Goal: Information Seeking & Learning: Understand process/instructions

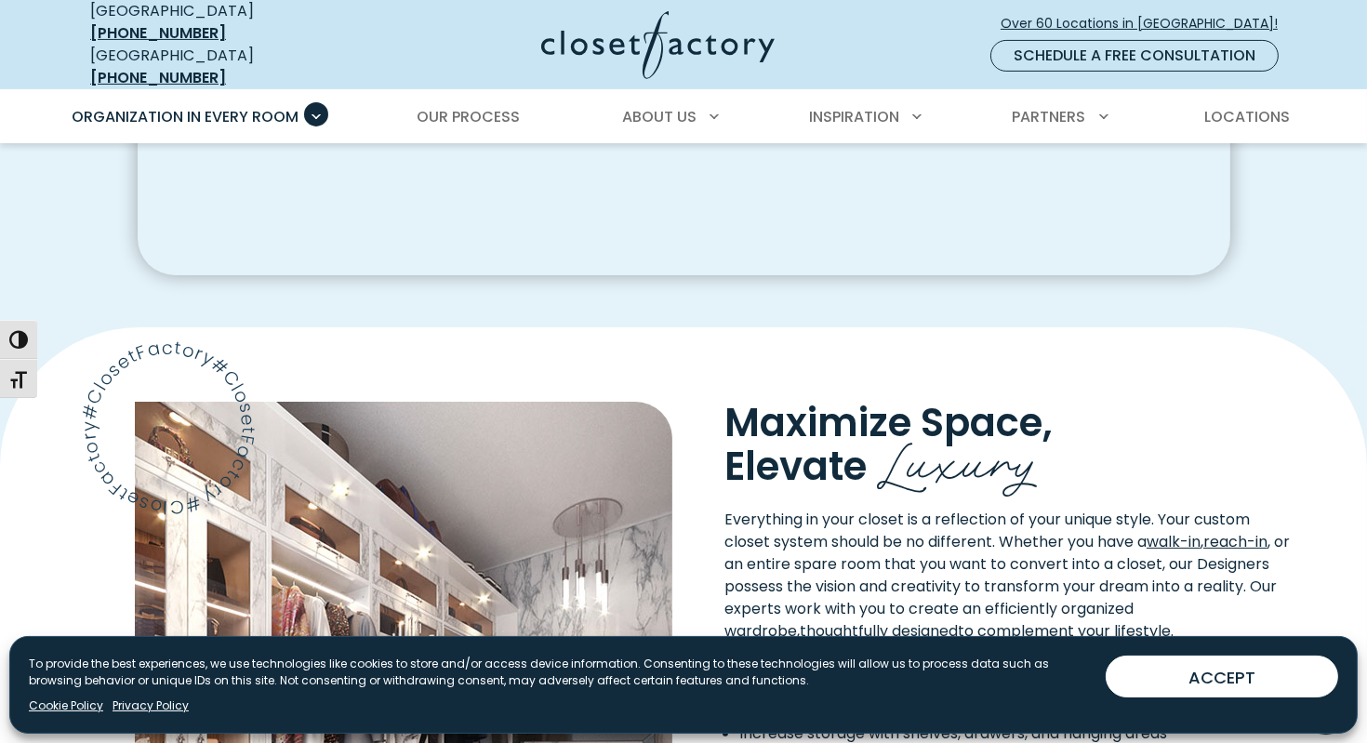
scroll to position [836, 0]
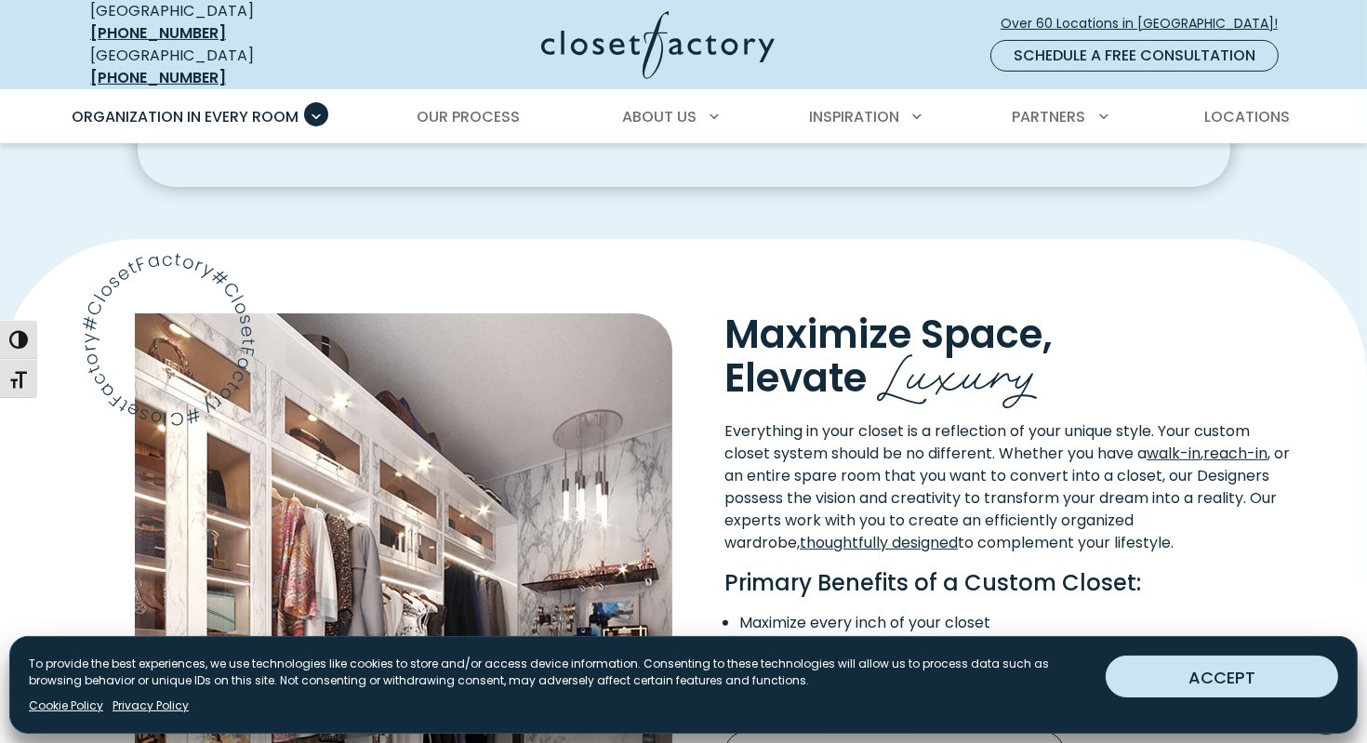
click at [1219, 681] on button "ACCEPT" at bounding box center [1221, 676] width 232 height 42
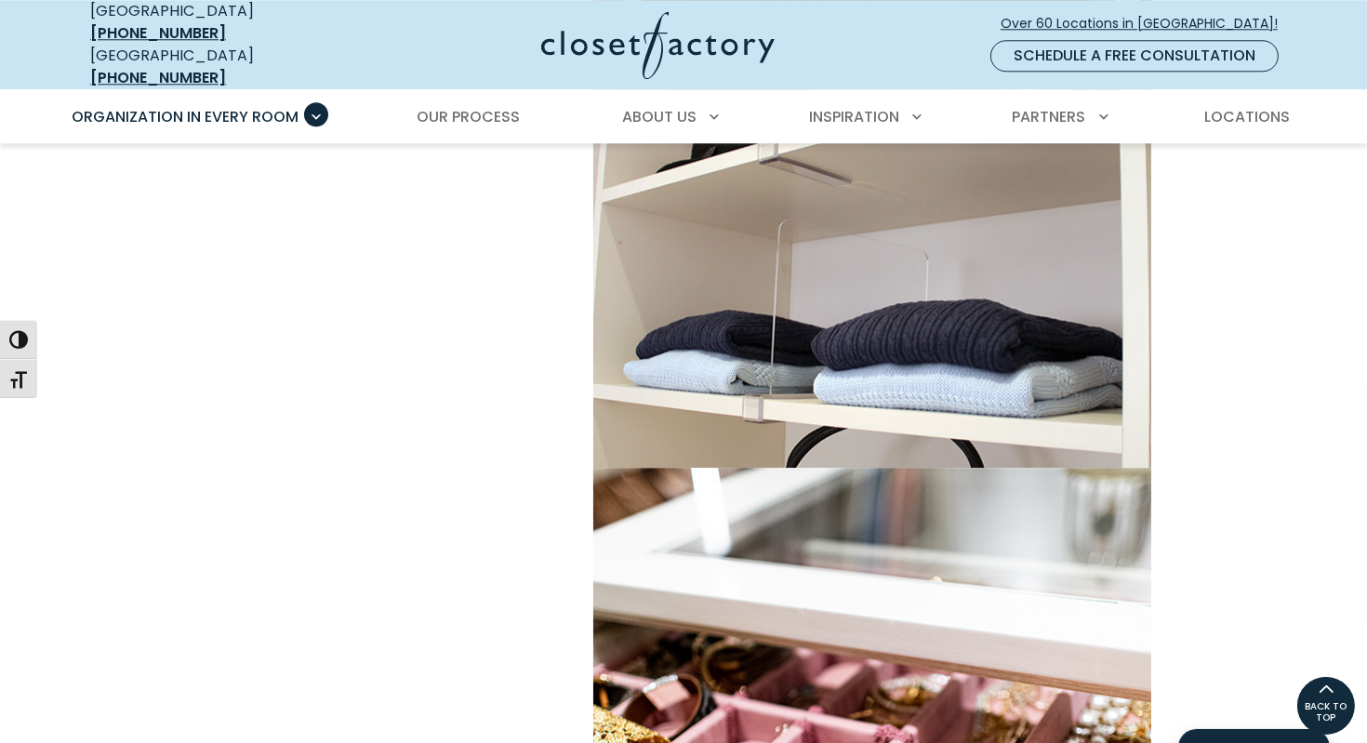
scroll to position [6508, 0]
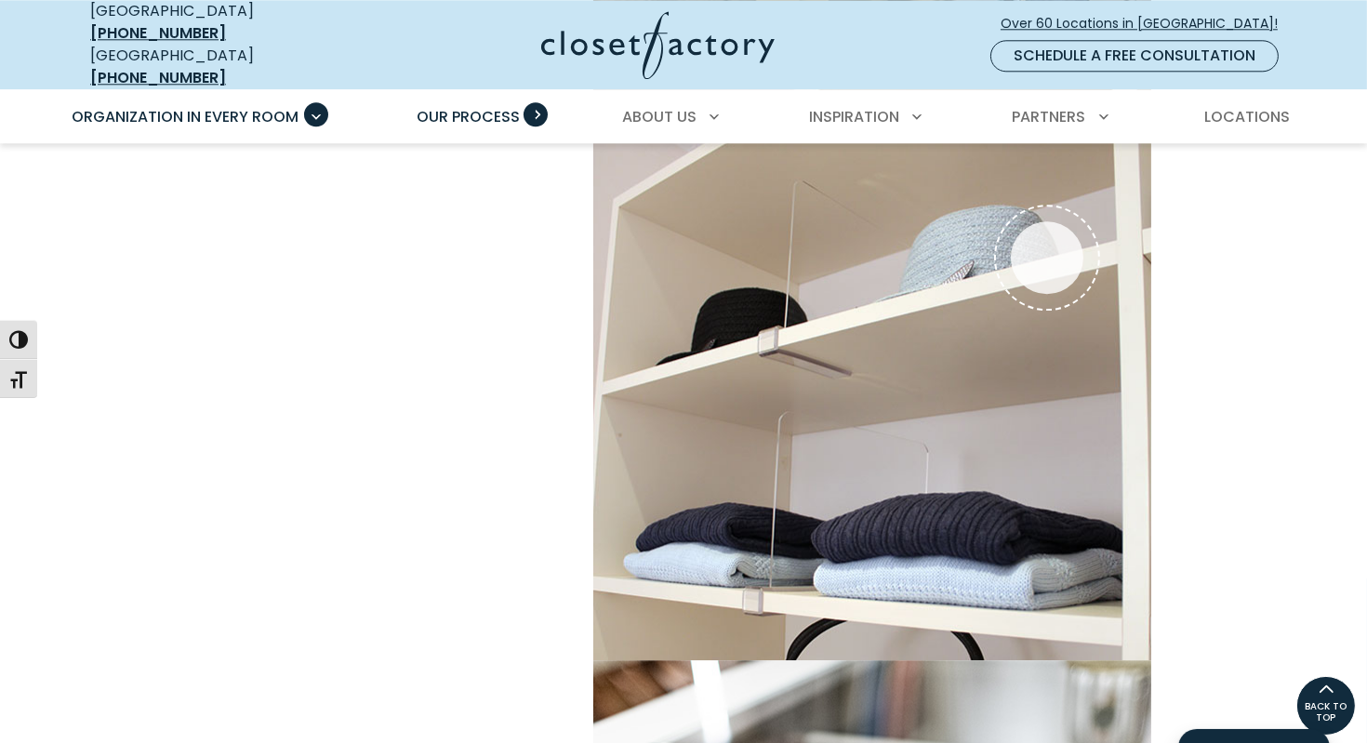
click at [482, 106] on span "Our Process" at bounding box center [468, 116] width 103 height 21
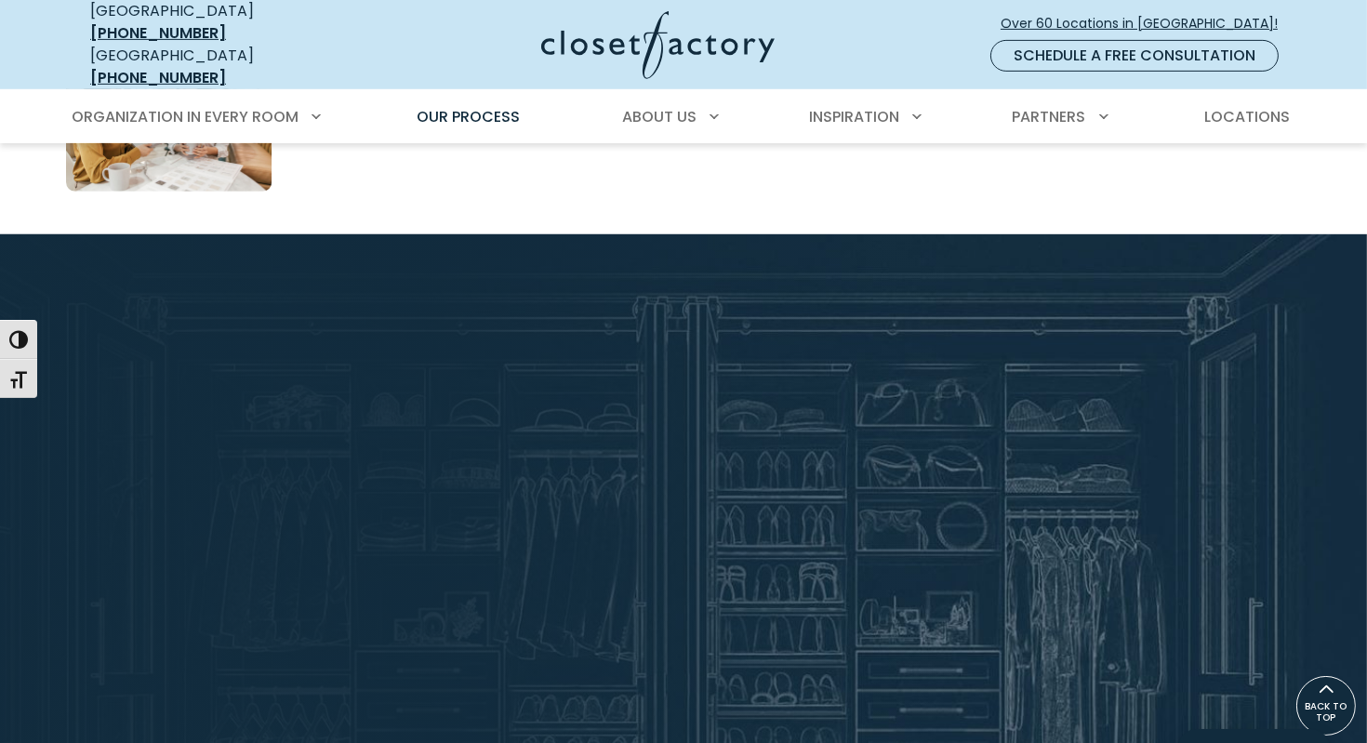
scroll to position [1394, 0]
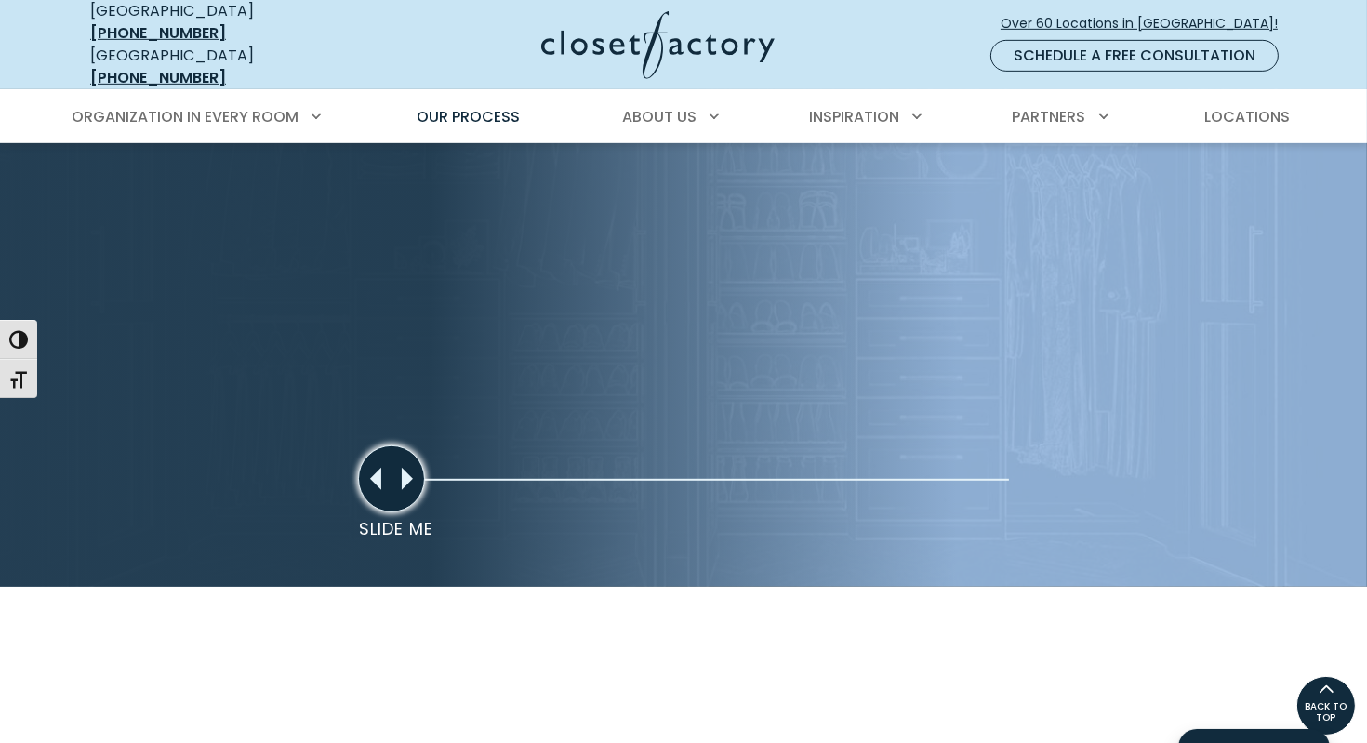
drag, startPoint x: 416, startPoint y: 466, endPoint x: 522, endPoint y: 457, distance: 106.3
click at [522, 457] on div "Custom Design Creation 2 Custom Design Creation Your Dedicated Designer Brings …" at bounding box center [683, 224] width 1367 height 724
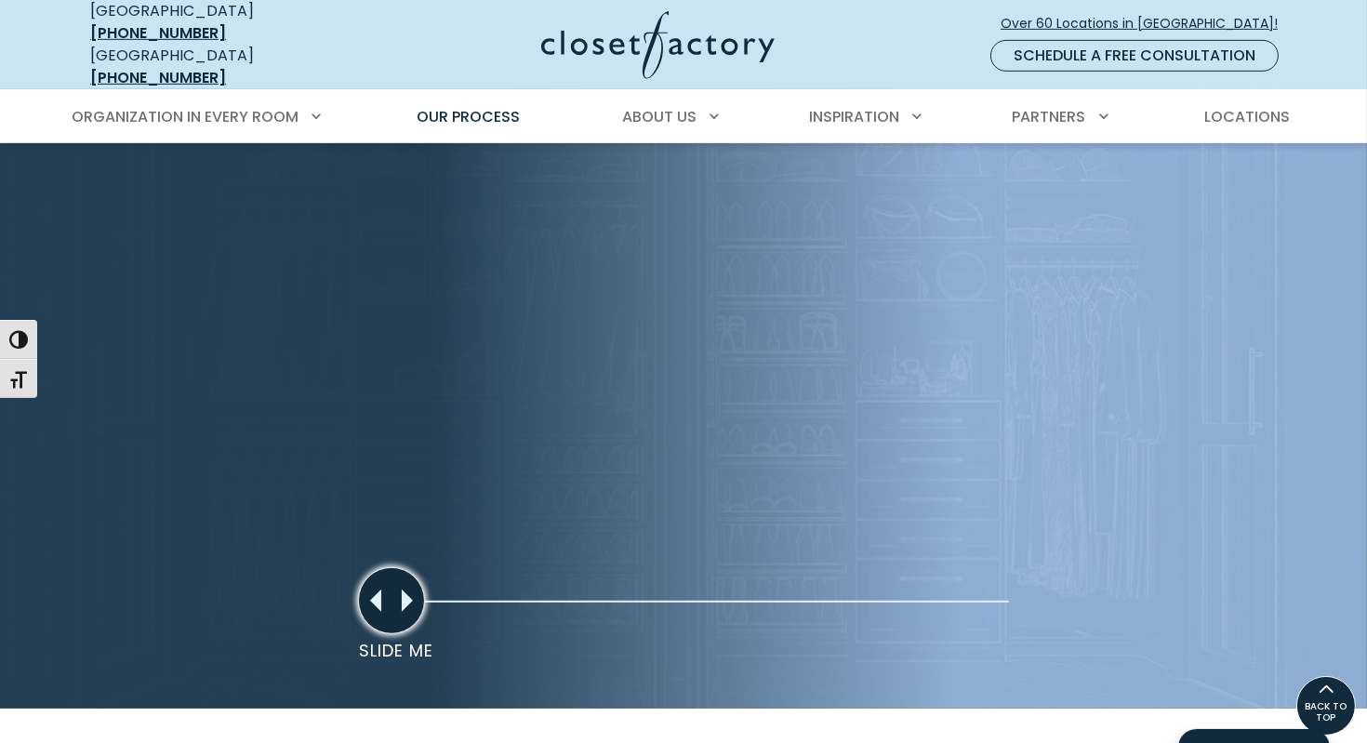
scroll to position [1208, 0]
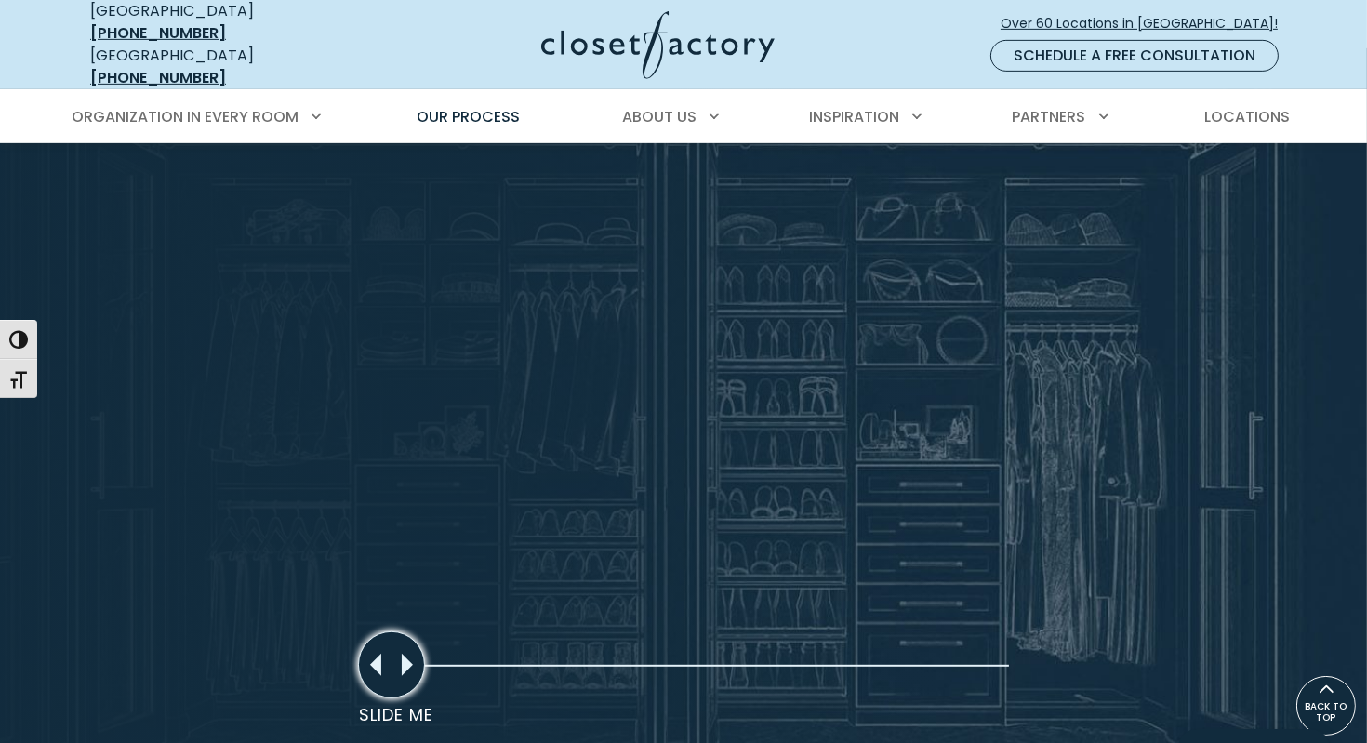
click at [398, 702] on p "Slide Me" at bounding box center [398, 714] width 78 height 25
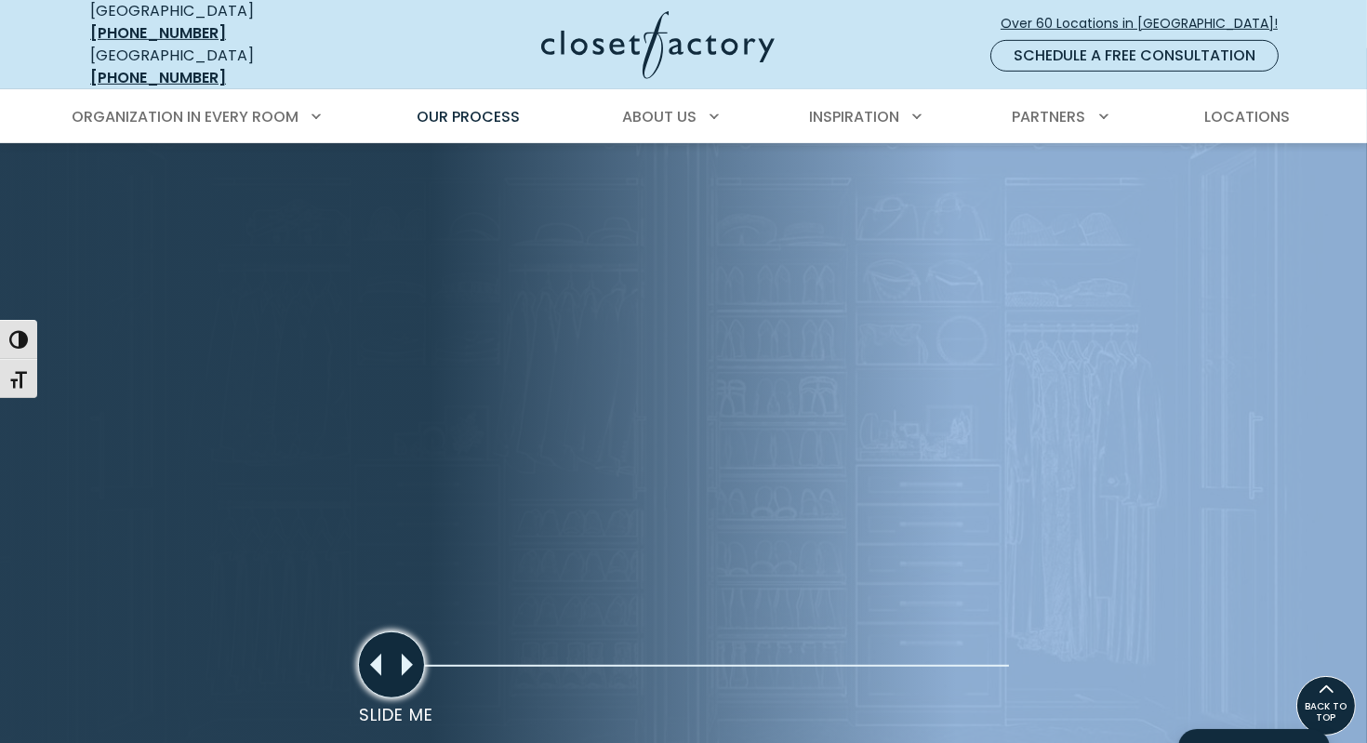
drag, startPoint x: 410, startPoint y: 651, endPoint x: 452, endPoint y: 648, distance: 41.9
click at [452, 648] on div "Custom Design Creation 2 Custom Design Creation Your Dedicated Designer Brings …" at bounding box center [683, 410] width 1367 height 724
click at [417, 656] on div "Slide Me" at bounding box center [391, 664] width 67 height 67
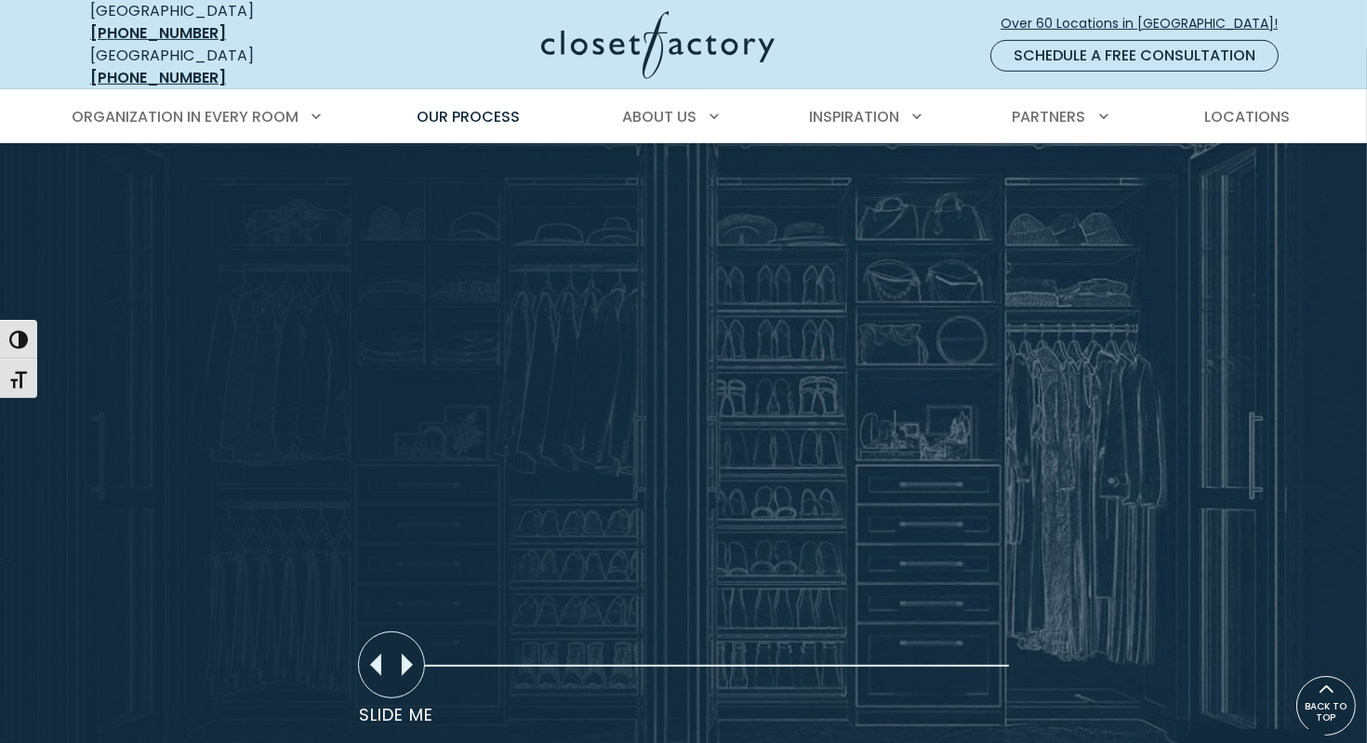
click at [442, 563] on section "Custom Design Creation 2 Custom Design Creation Your Dedicated Designer Brings …" at bounding box center [683, 410] width 1367 height 724
click at [409, 650] on div "Slide Me" at bounding box center [391, 664] width 67 height 67
click at [487, 655] on h2 "2 Custom Design Creation" at bounding box center [401, 628] width 397 height 83
click at [392, 648] on div "Slide Me" at bounding box center [391, 664] width 67 height 67
drag, startPoint x: 387, startPoint y: 651, endPoint x: 1049, endPoint y: 627, distance: 662.4
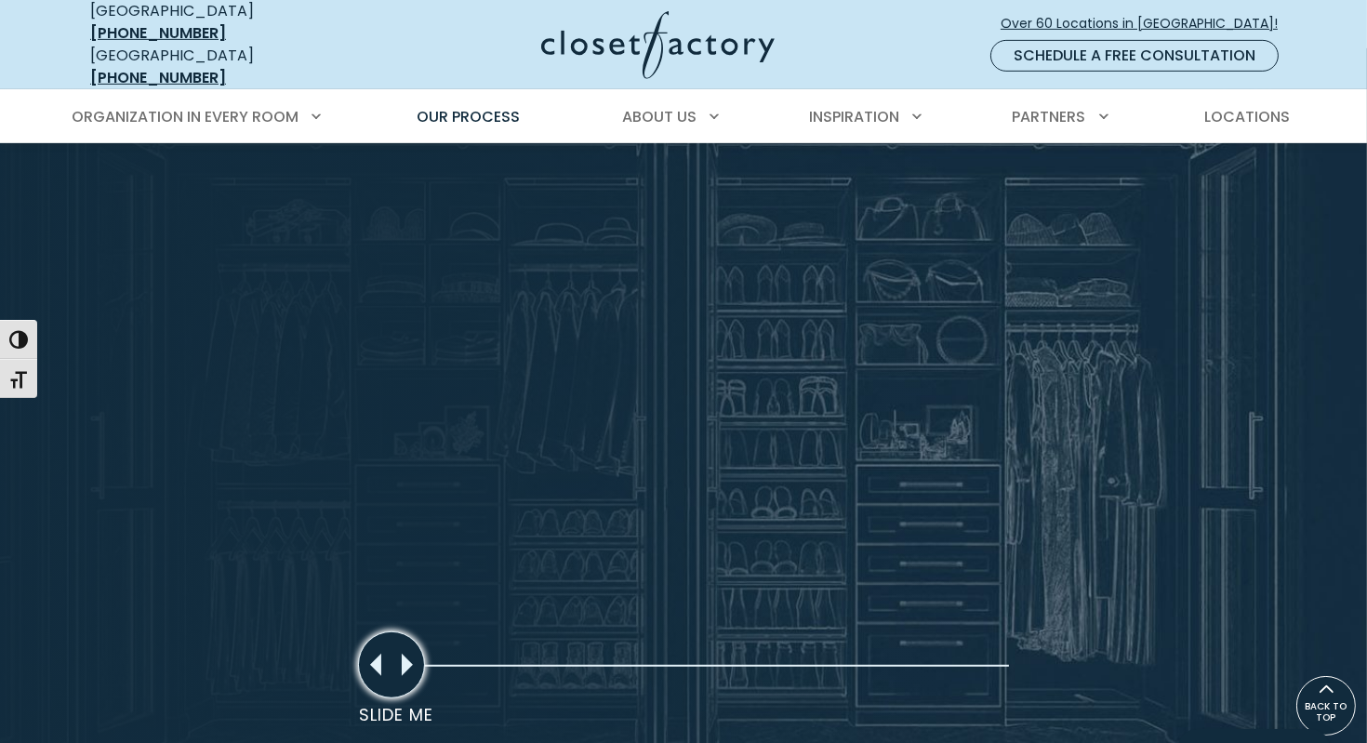
click at [1046, 639] on div "Slide Me" at bounding box center [683, 410] width 1367 height 724
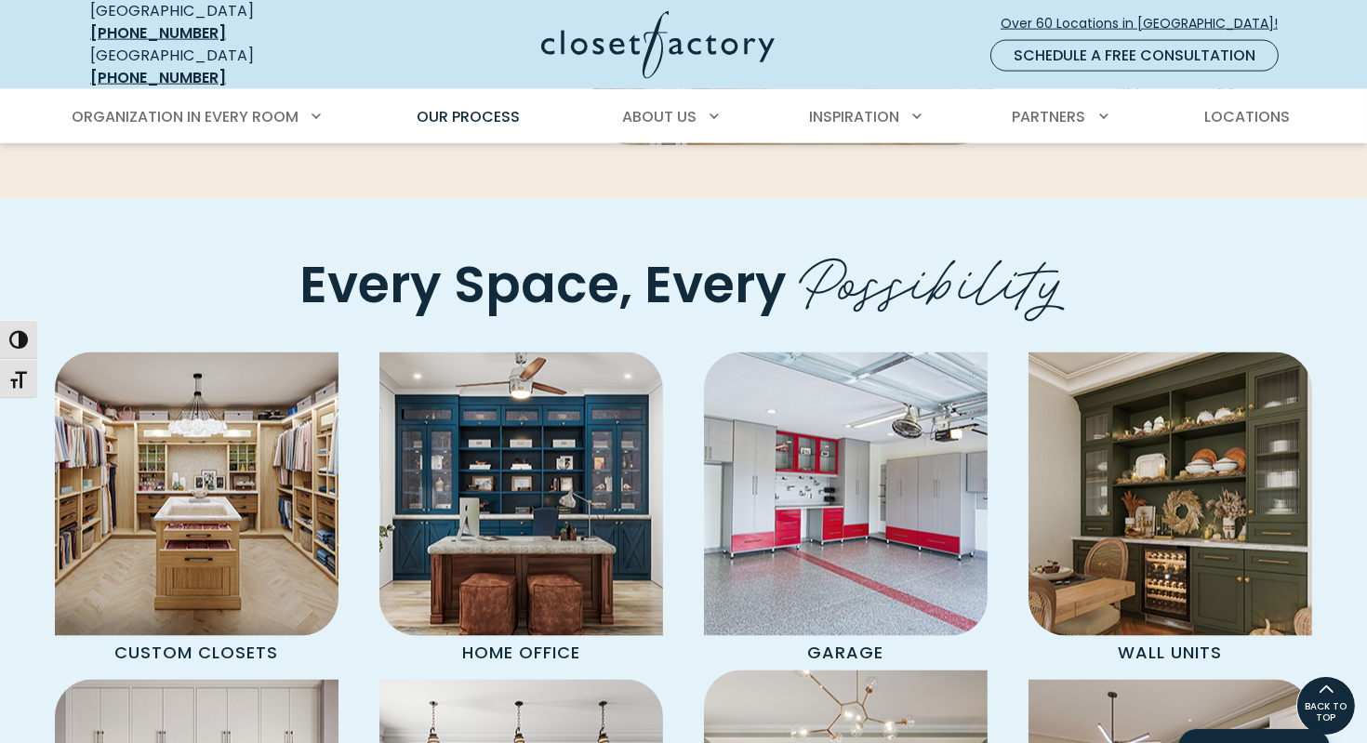
scroll to position [3533, 0]
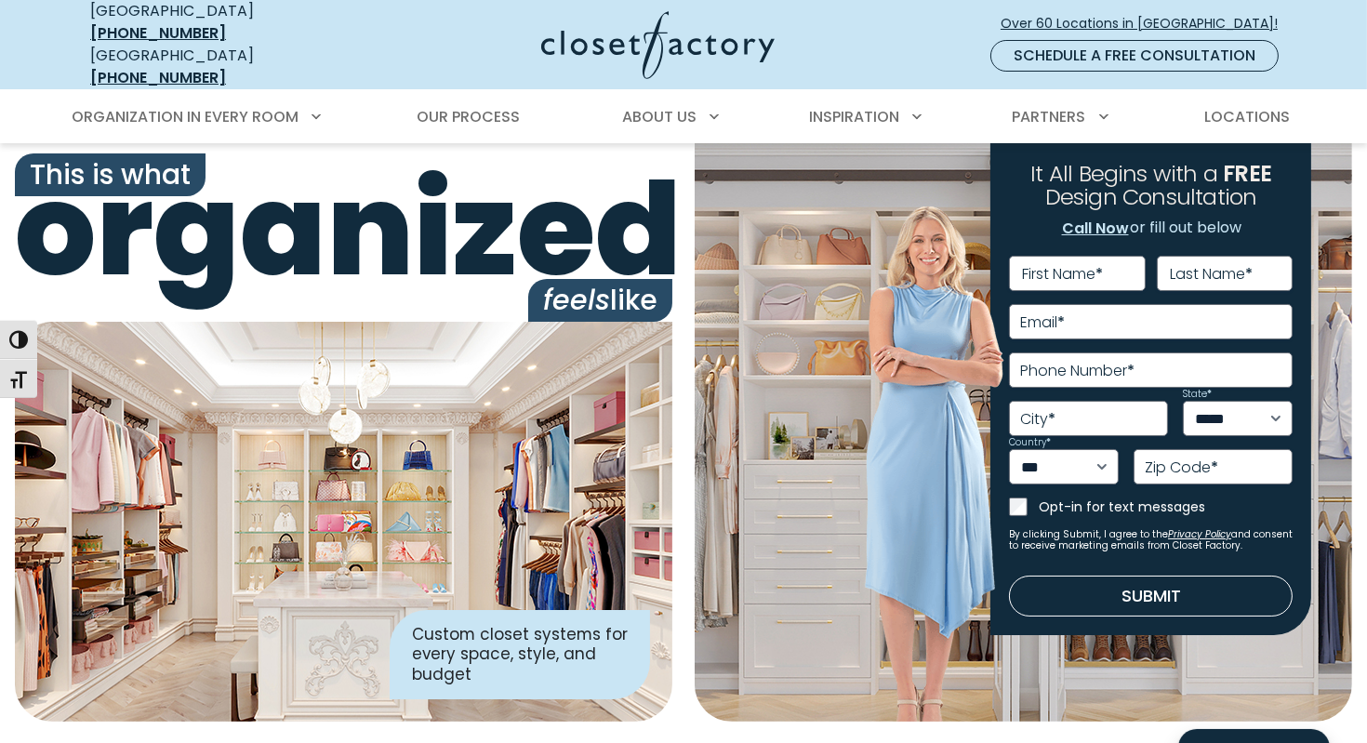
click at [840, 255] on div "**********" at bounding box center [1023, 432] width 657 height 578
